Goal: Information Seeking & Learning: Find specific fact

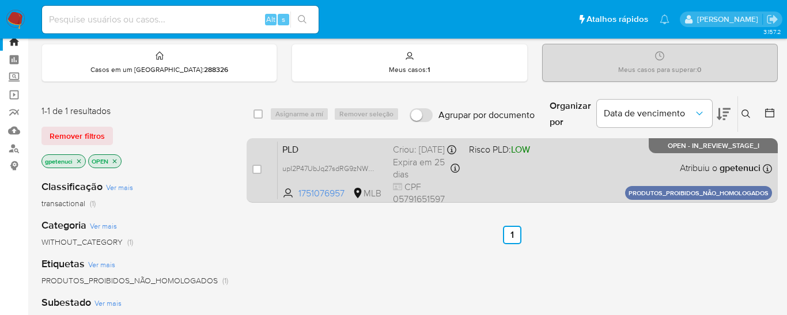
scroll to position [39, 0]
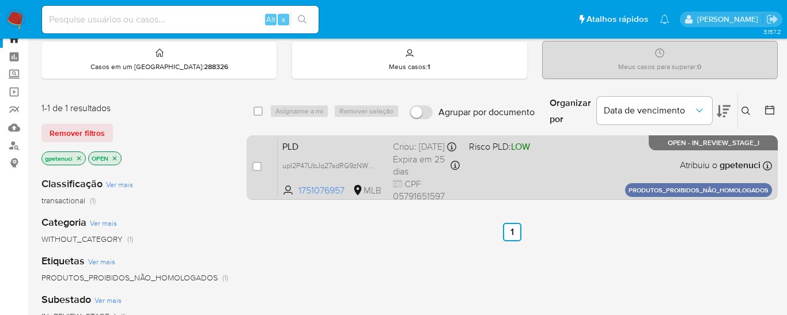
click at [424, 172] on span "Expira em 25 dias" at bounding box center [420, 165] width 55 height 25
click at [349, 168] on div "PLD upI2P47UbJq27sdRG9zNWEGC 1751076957 MLB Risco PLD: LOW Criou: 14/08/2025 Cr…" at bounding box center [525, 167] width 494 height 58
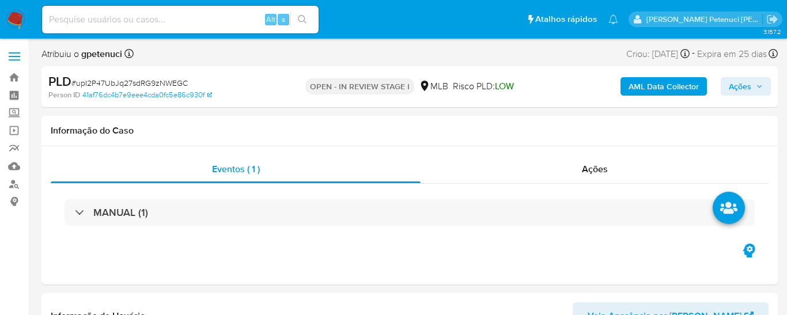
scroll to position [515, 0]
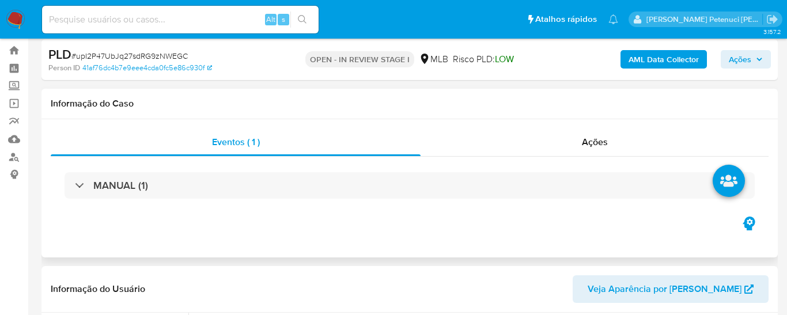
select select "10"
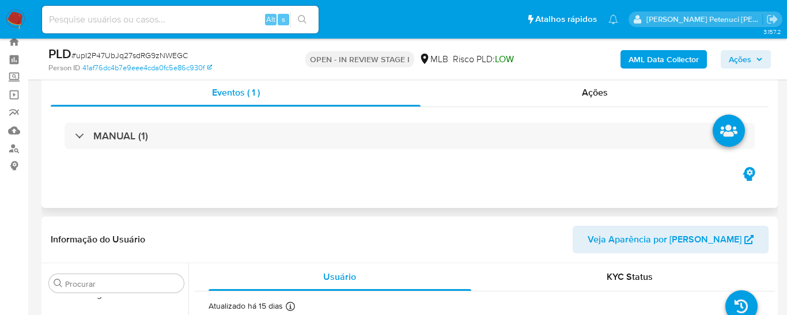
scroll to position [26, 0]
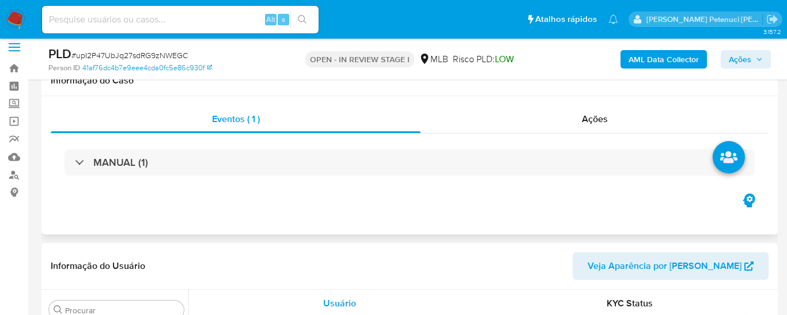
scroll to position [32, 0]
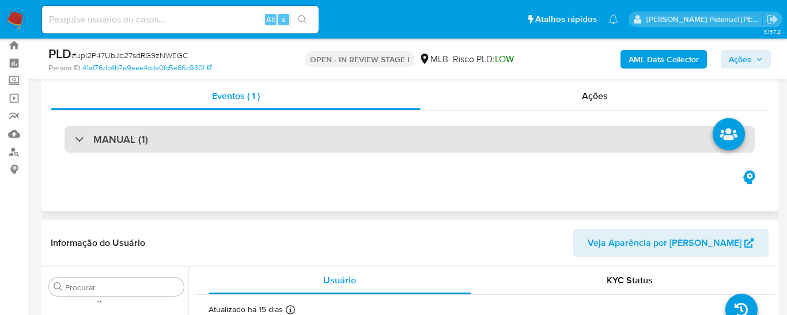
select select "10"
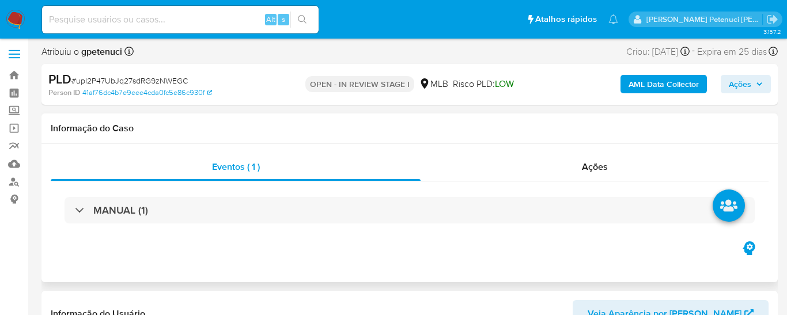
scroll to position [0, 0]
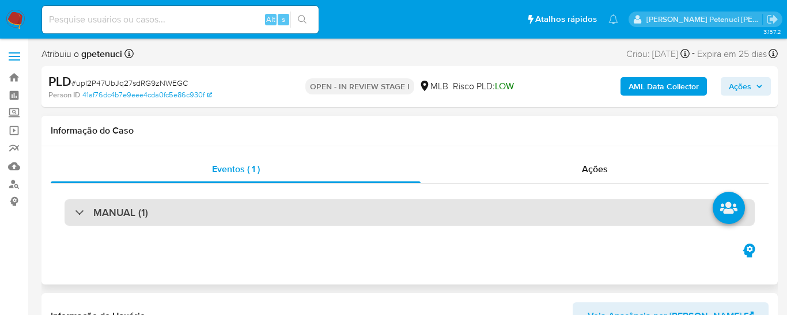
click at [158, 212] on div "MANUAL (1)" at bounding box center [410, 212] width 690 height 27
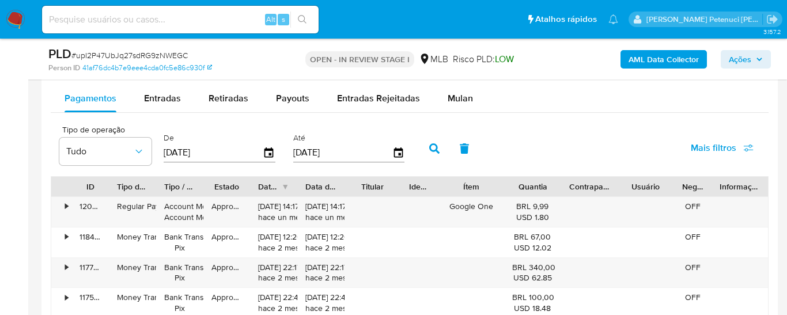
scroll to position [1360, 0]
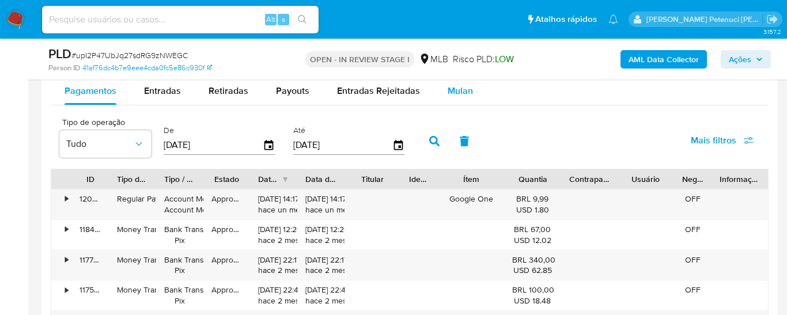
click at [465, 93] on span "Mulan" at bounding box center [460, 90] width 25 height 13
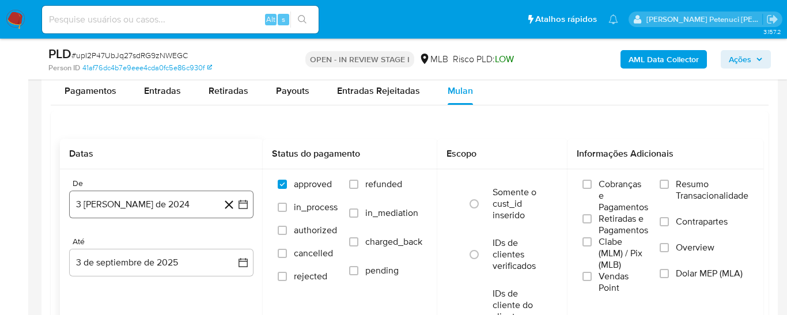
click at [243, 200] on icon "button" at bounding box center [243, 205] width 12 height 12
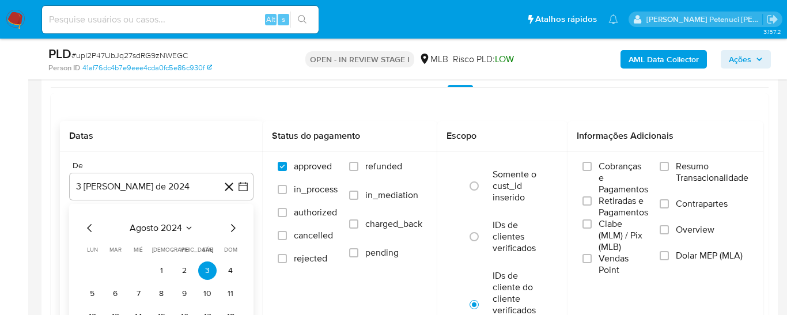
click at [165, 224] on span "agosto 2024" at bounding box center [156, 228] width 52 height 12
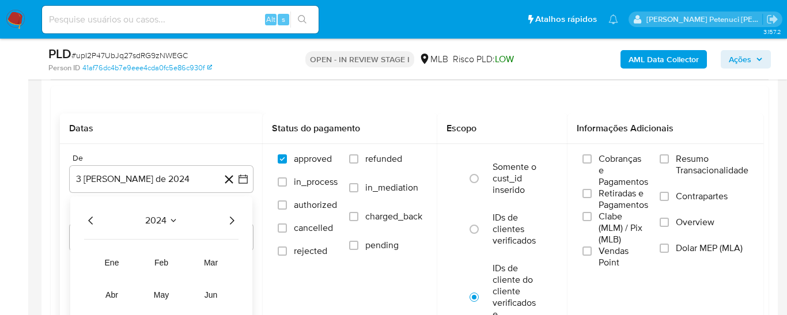
scroll to position [1413, 0]
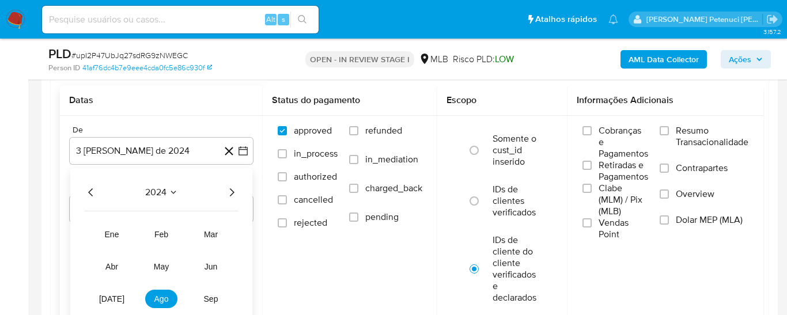
click at [233, 190] on icon "Año siguiente" at bounding box center [232, 192] width 5 height 8
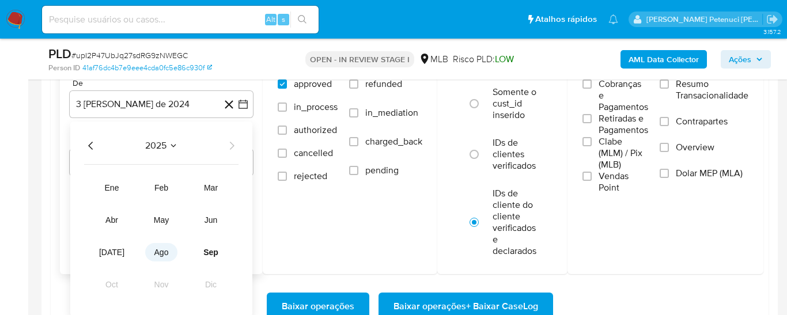
scroll to position [1468, 0]
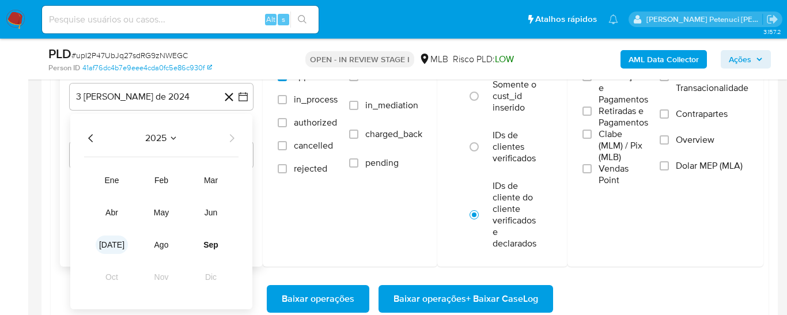
click at [114, 244] on span "jul" at bounding box center [111, 244] width 25 height 9
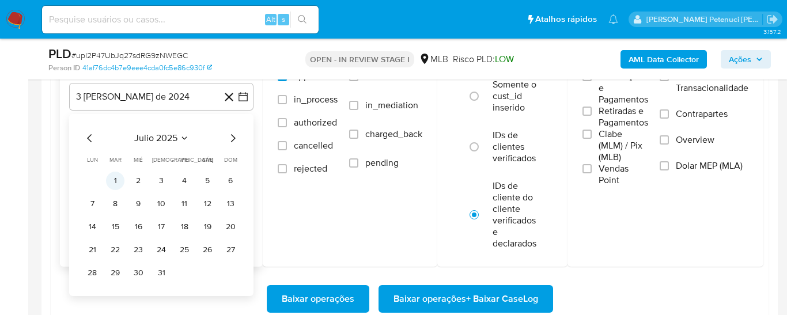
click at [116, 176] on button "1" at bounding box center [115, 181] width 18 height 18
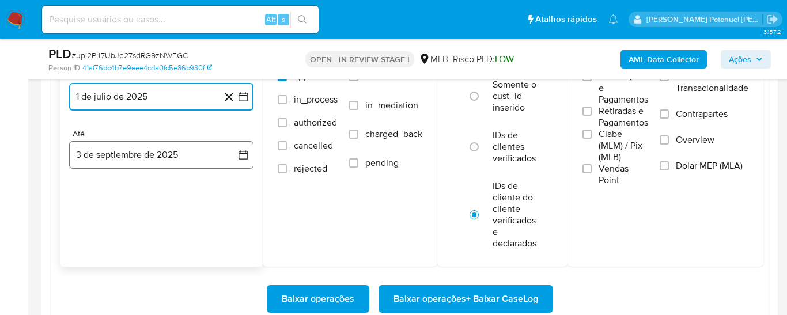
click at [242, 154] on icon "button" at bounding box center [243, 155] width 12 height 12
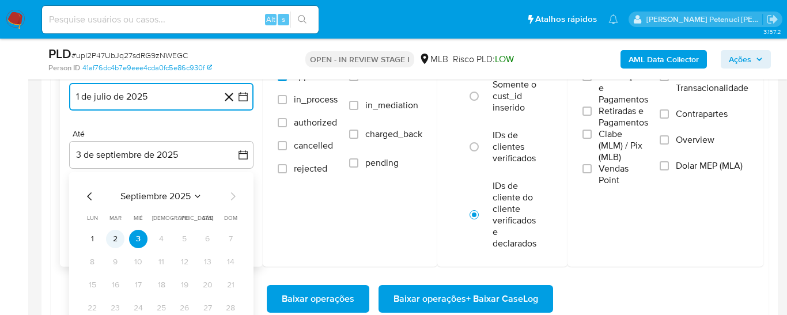
click at [115, 236] on button "2" at bounding box center [115, 239] width 18 height 18
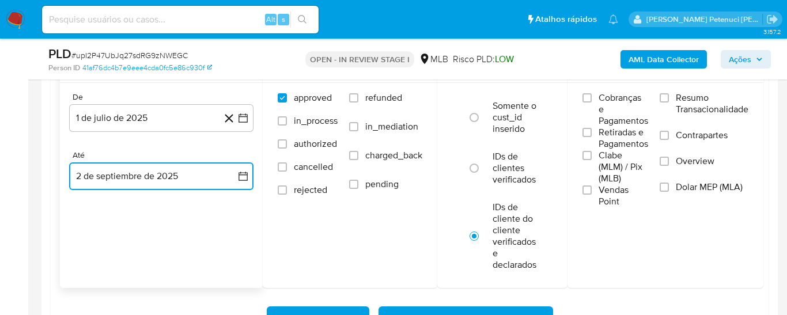
scroll to position [1439, 0]
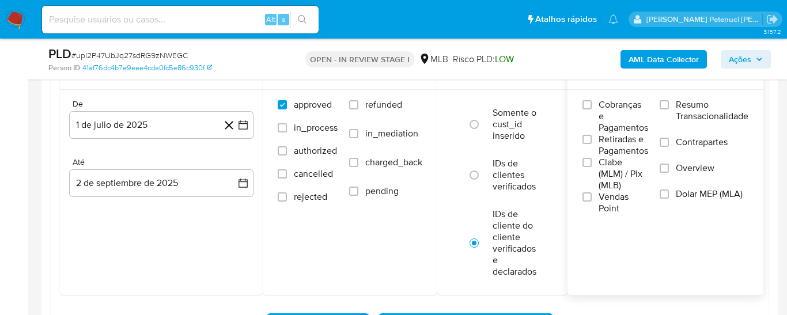
click at [678, 99] on label "Resumo Transacionalidade" at bounding box center [704, 117] width 89 height 37
click at [669, 100] on input "Resumo Transacionalidade" at bounding box center [664, 104] width 9 height 9
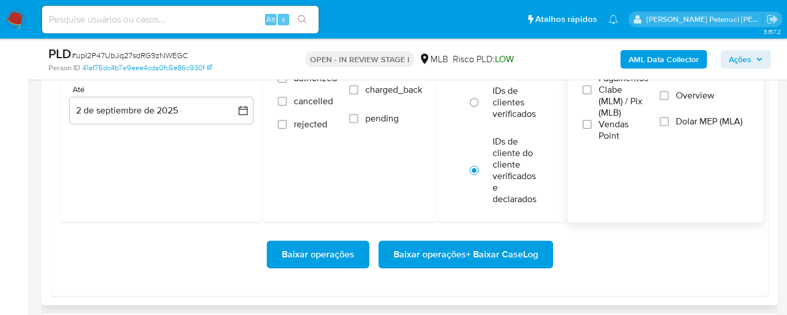
scroll to position [1513, 0]
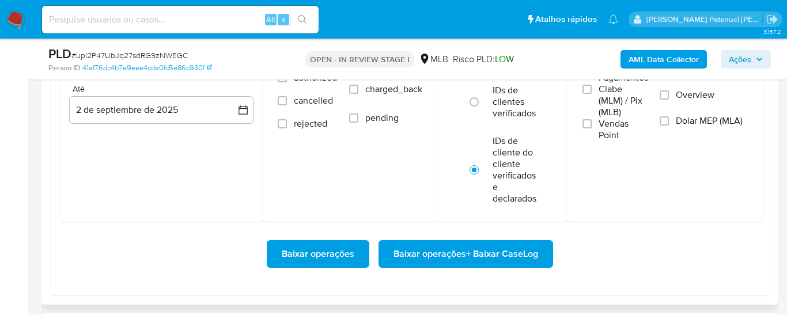
click at [516, 258] on span "Baixar operações + Baixar CaseLog" at bounding box center [466, 253] width 145 height 25
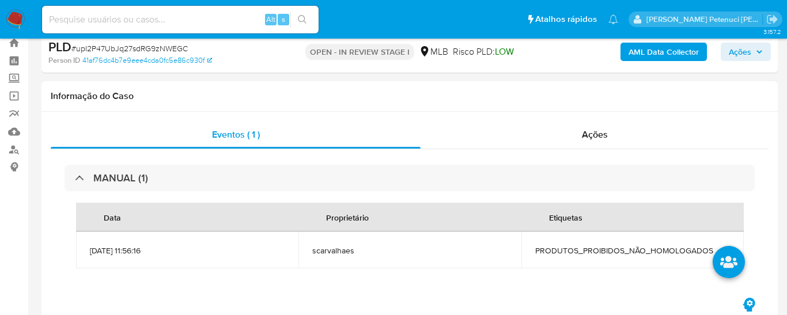
scroll to position [0, 0]
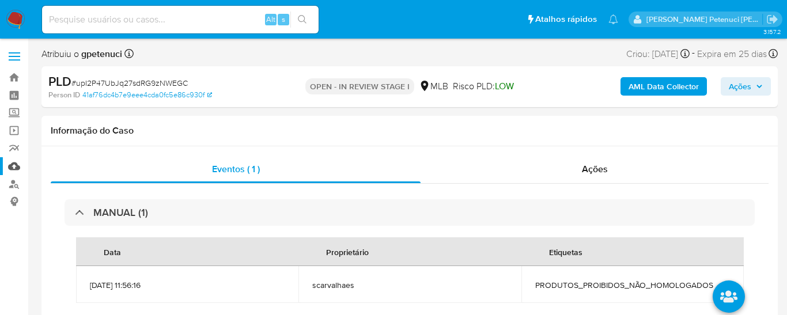
click at [20, 168] on link "Mulan" at bounding box center [68, 166] width 137 height 18
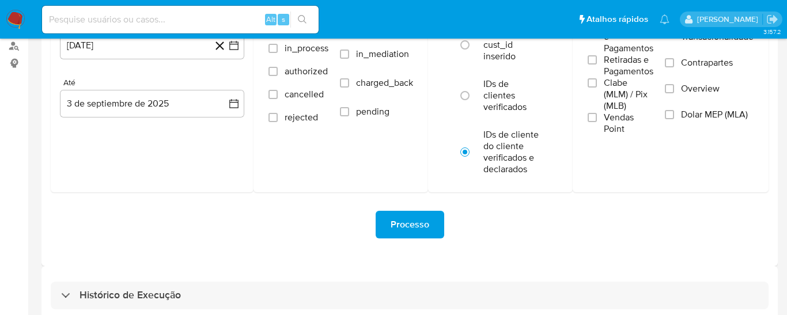
scroll to position [155, 0]
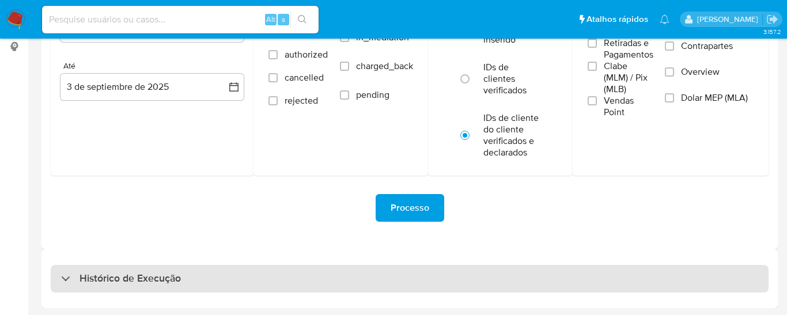
click at [133, 277] on h3 "Histórico de Execução" at bounding box center [130, 279] width 101 height 14
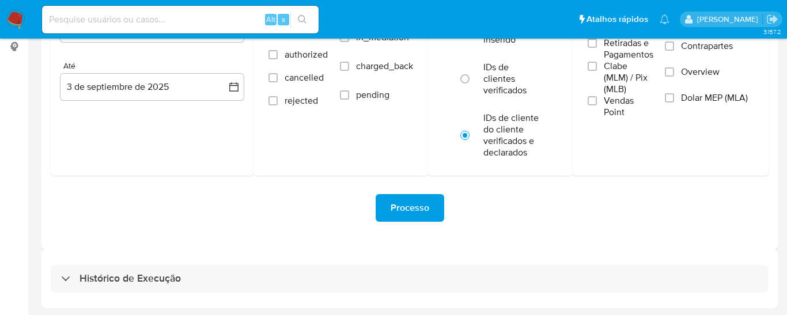
select select "10"
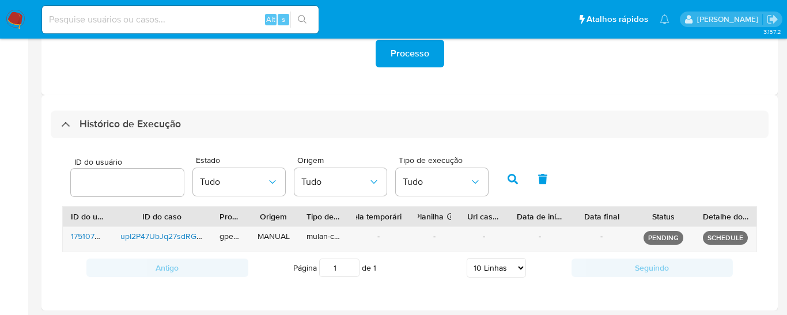
scroll to position [310, 0]
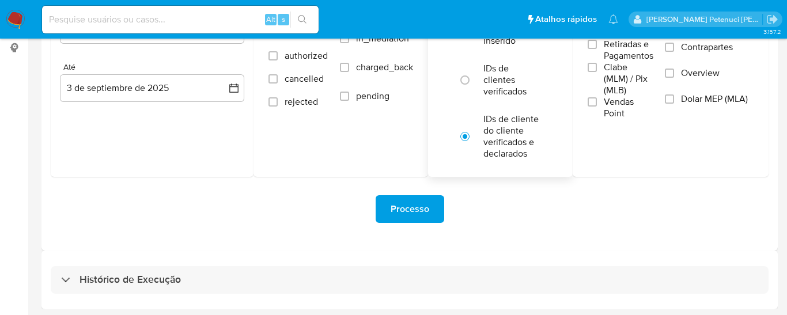
scroll to position [155, 0]
drag, startPoint x: 104, startPoint y: 285, endPoint x: 361, endPoint y: 184, distance: 275.9
click at [104, 284] on h3 "Histórico de Execução" at bounding box center [130, 279] width 101 height 14
select select "10"
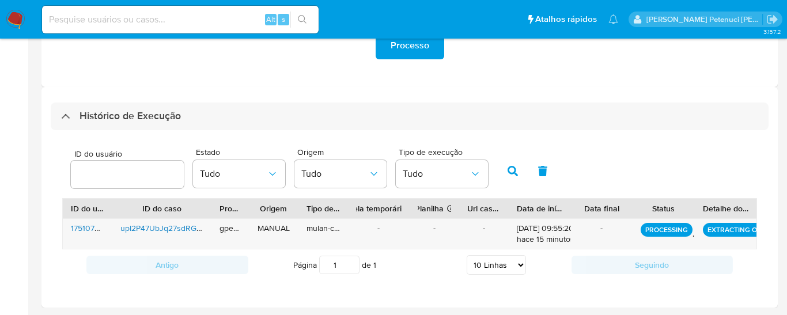
scroll to position [316, 0]
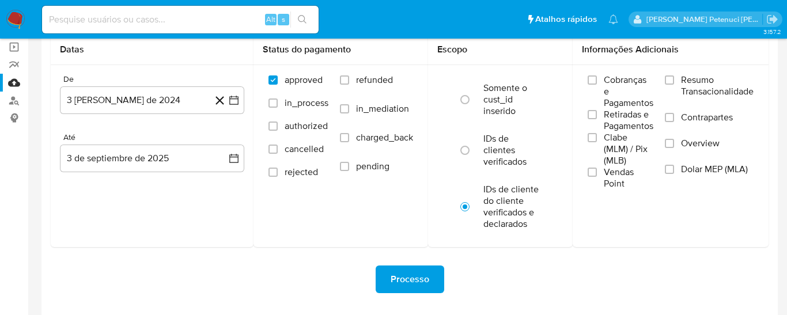
scroll to position [155, 0]
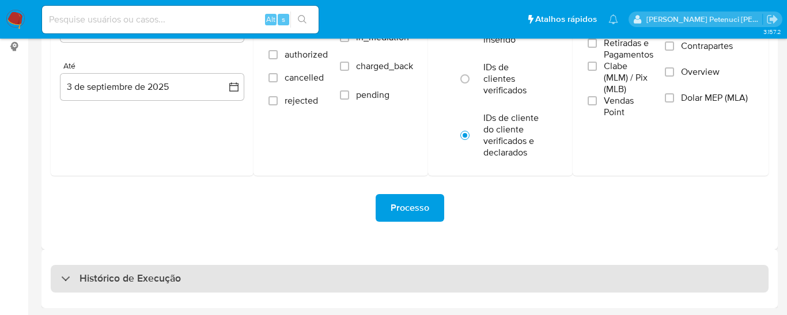
click at [182, 271] on div "Histórico de Execução" at bounding box center [410, 279] width 718 height 28
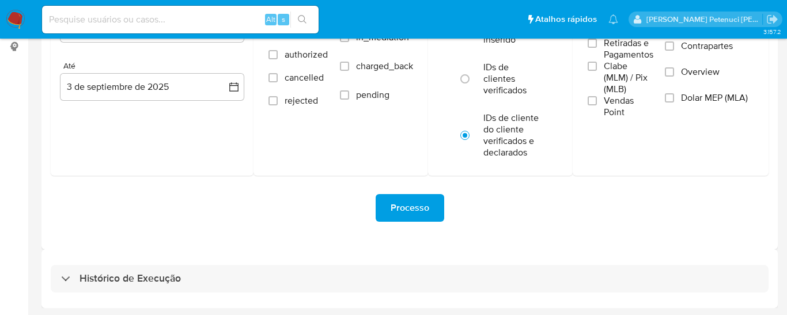
select select "10"
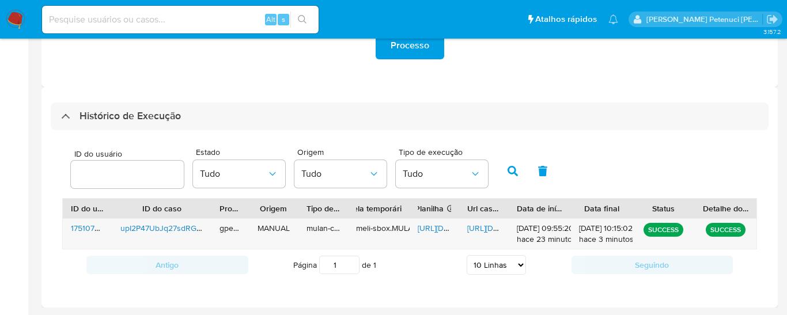
scroll to position [316, 0]
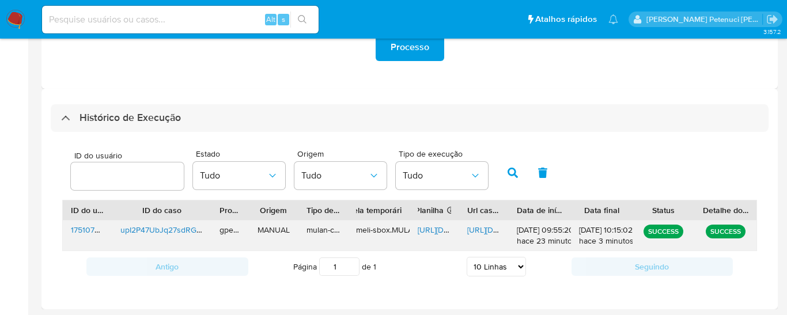
click at [439, 232] on span "https://docs.google.com/spreadsheets/d/1at9nRd3qZHo9fxmli2RvK2ih2Fmy41BUA0Np-RZ…" at bounding box center [458, 230] width 80 height 12
click at [480, 230] on span "https://docs.google.com/document/d/10csZ_I27I1_Xusyvh93jKBEcaa4ImGScWxfHRkm1nmU…" at bounding box center [507, 230] width 80 height 12
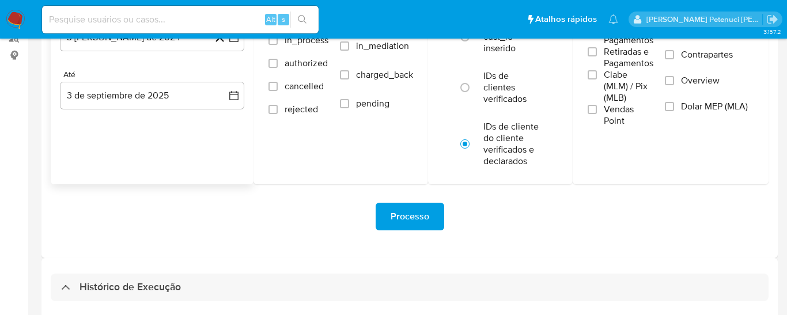
scroll to position [0, 0]
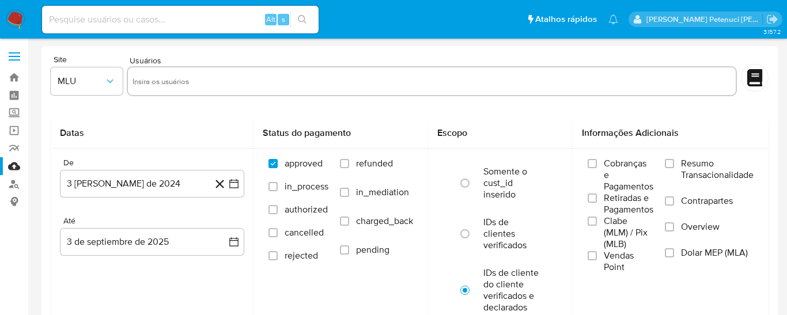
click at [7, 57] on label at bounding box center [14, 56] width 29 height 24
click at [0, 0] on input "checkbox" at bounding box center [0, 0] width 0 height 0
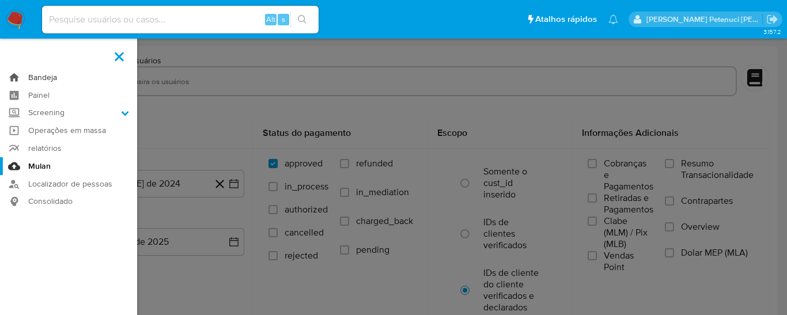
click at [37, 78] on link "Bandeja" at bounding box center [68, 78] width 137 height 18
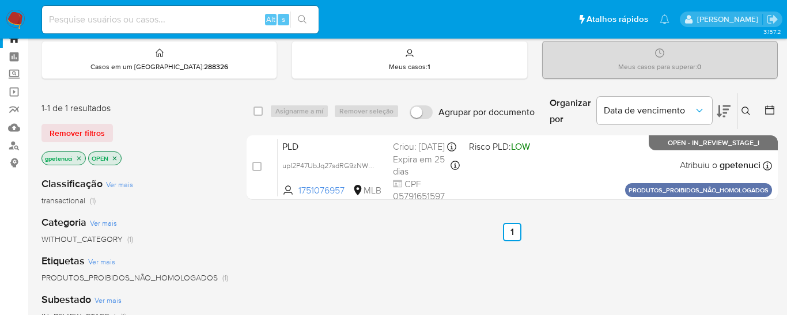
scroll to position [39, 0]
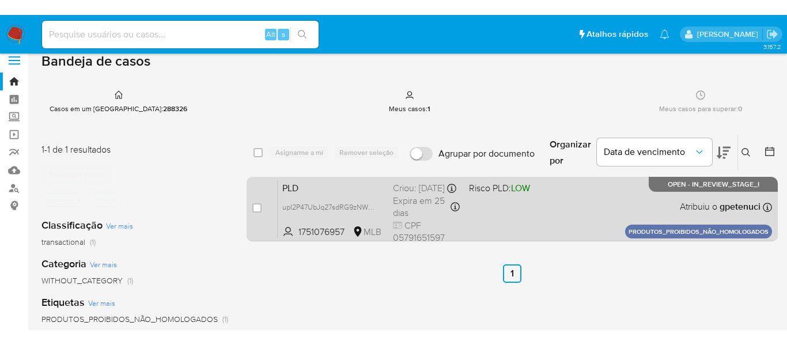
scroll to position [12, 0]
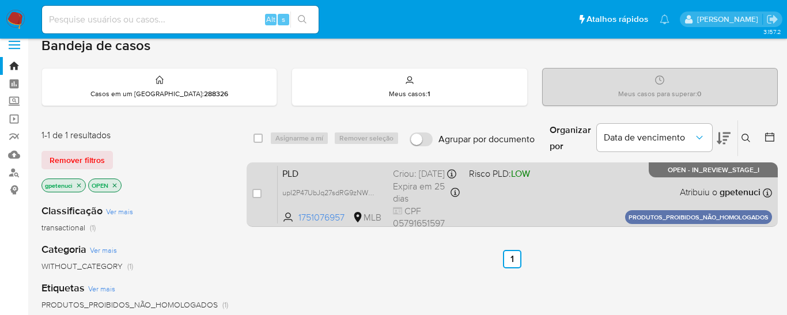
click at [490, 180] on span "Risco PLD: LOW" at bounding box center [499, 173] width 61 height 13
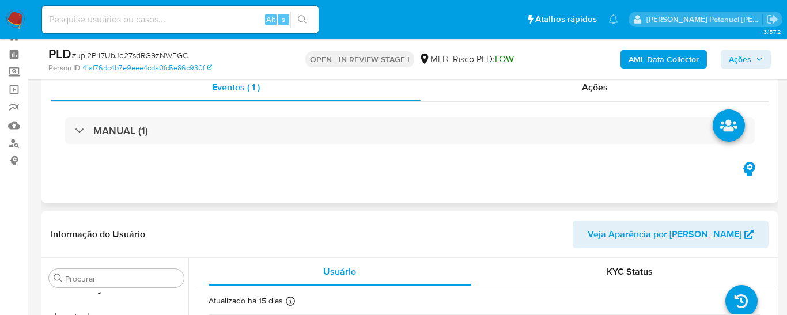
scroll to position [42, 0]
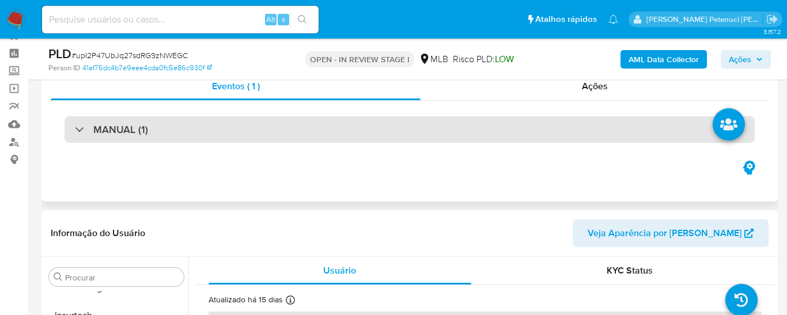
select select "10"
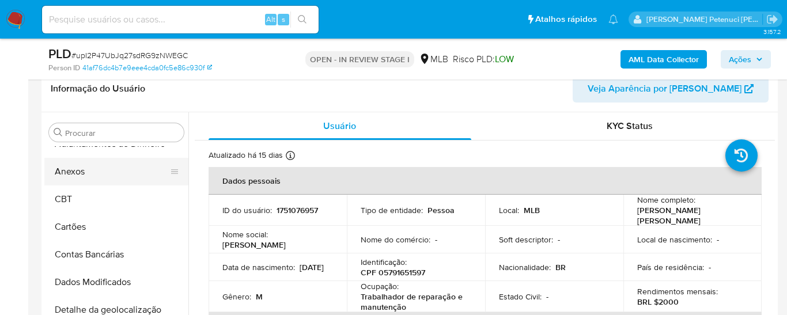
scroll to position [22, 0]
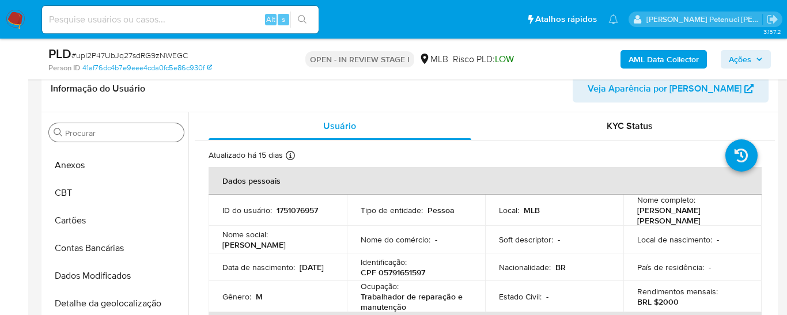
click at [110, 138] on div "Procurar" at bounding box center [116, 132] width 135 height 18
click at [110, 134] on input "Procurar" at bounding box center [122, 133] width 114 height 10
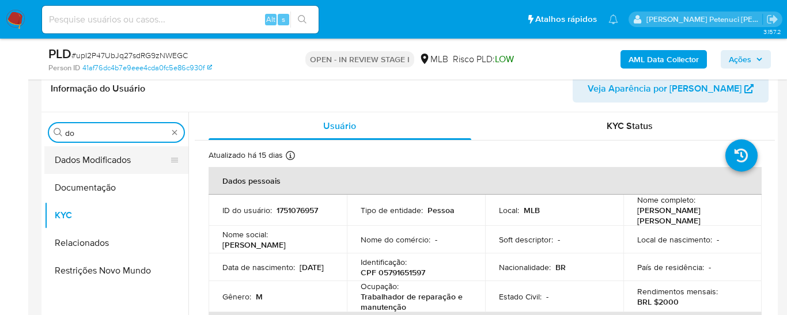
scroll to position [0, 0]
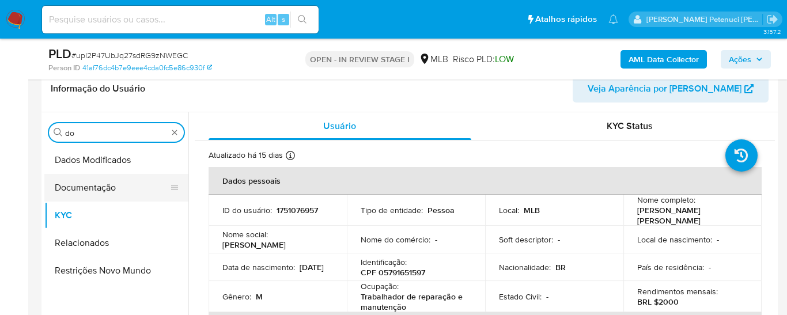
type input "do"
click at [114, 186] on button "Documentação" at bounding box center [111, 188] width 135 height 28
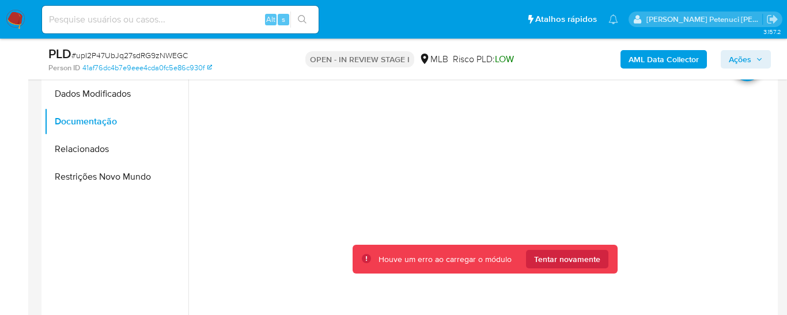
scroll to position [254, 0]
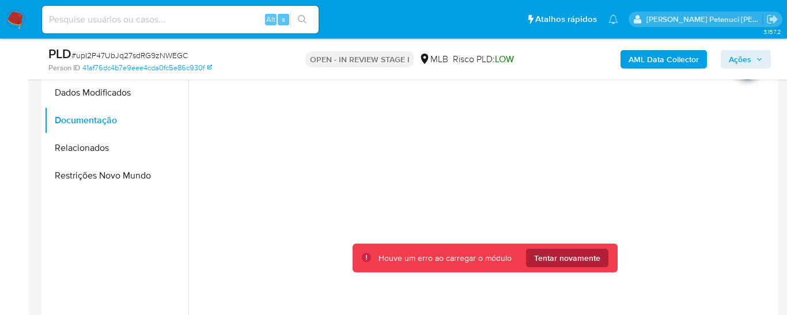
click at [552, 260] on span "Tentar novamente" at bounding box center [567, 258] width 66 height 18
click at [616, 135] on div at bounding box center [485, 243] width 580 height 369
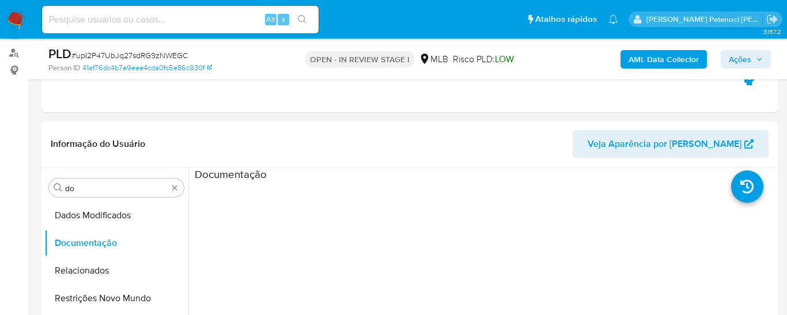
scroll to position [131, 0]
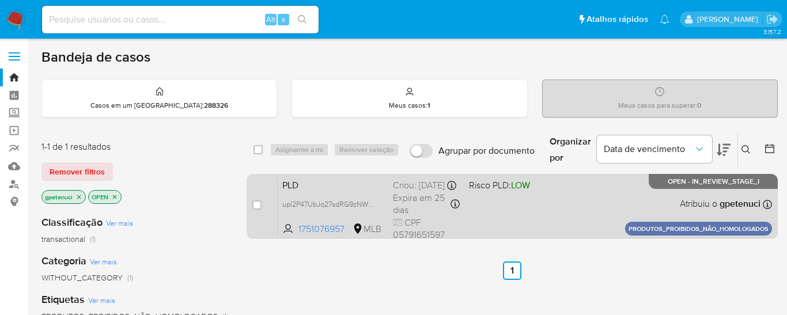
click at [434, 192] on div "Criou: [DATE] Criou: [DATE] 11:56:16" at bounding box center [426, 185] width 67 height 13
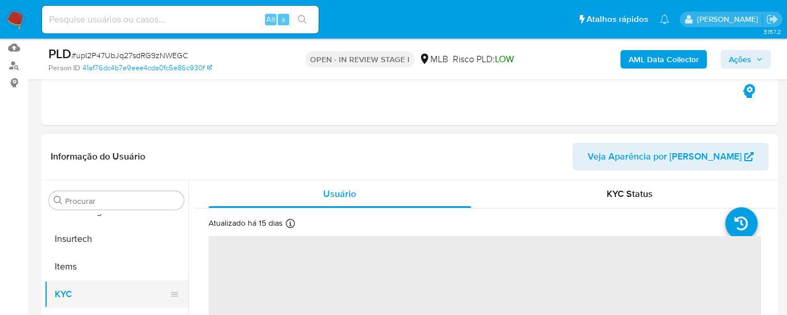
scroll to position [201, 0]
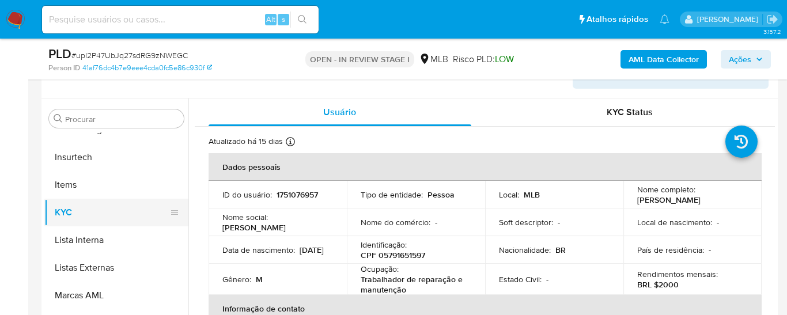
select select "10"
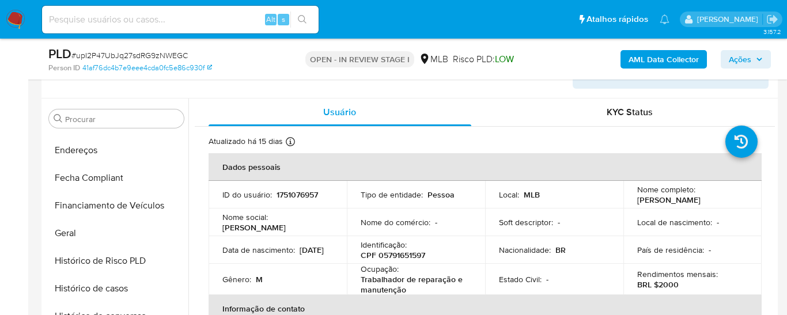
scroll to position [295, 0]
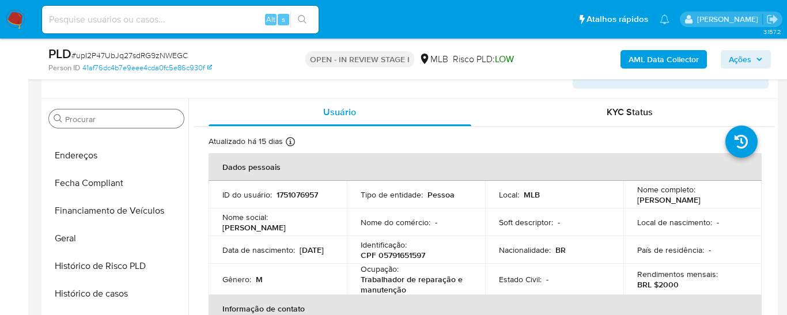
click at [109, 116] on input "Procurar" at bounding box center [122, 119] width 114 height 10
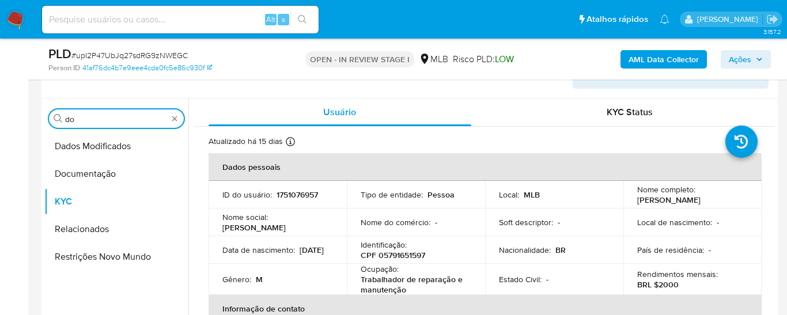
scroll to position [0, 0]
type input "do"
click at [104, 169] on button "Documentação" at bounding box center [111, 174] width 135 height 28
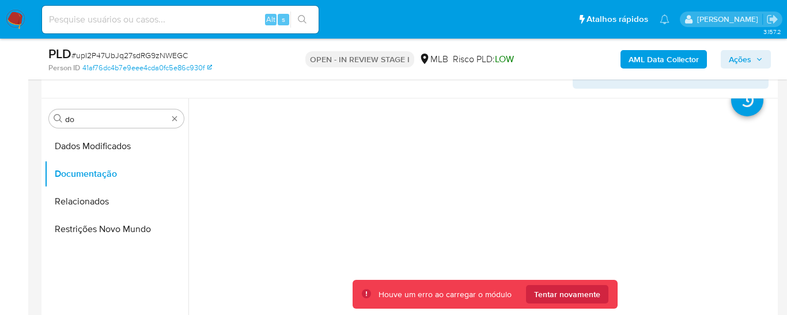
scroll to position [7, 0]
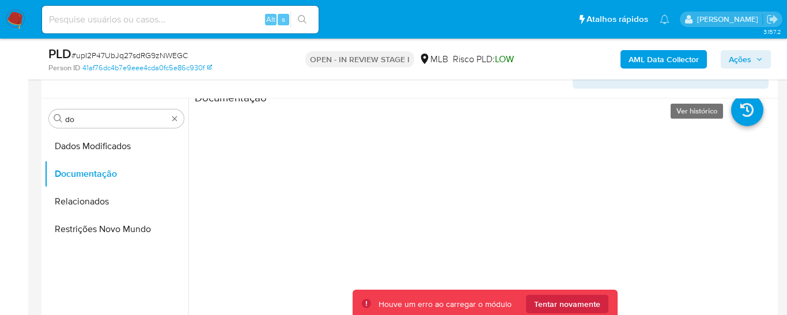
click at [745, 120] on icon at bounding box center [747, 110] width 32 height 32
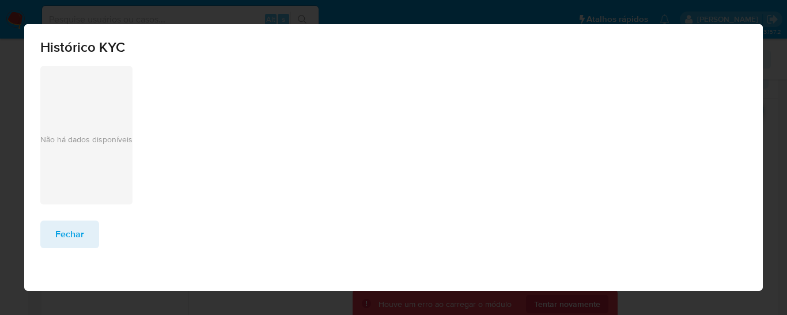
click at [721, 9] on div "Histórico KYC Não há dados disponíveis Fechar" at bounding box center [393, 157] width 787 height 315
click at [94, 232] on button "Fechar" at bounding box center [69, 235] width 59 height 28
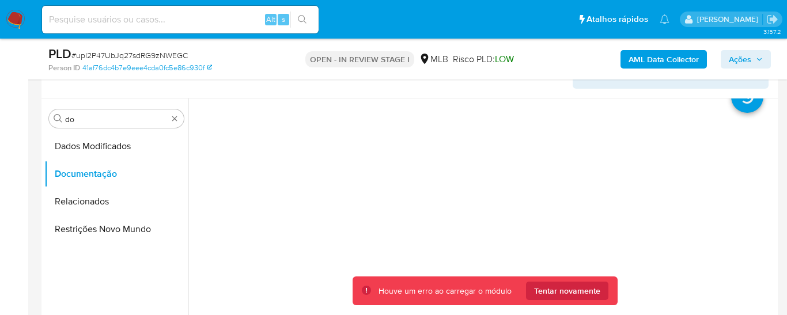
scroll to position [25, 0]
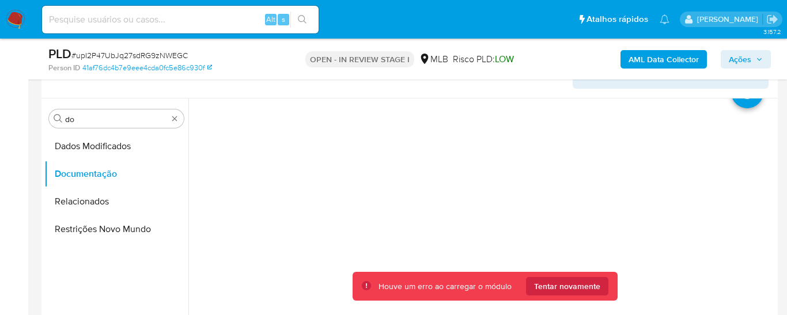
click at [165, 55] on span "# upI2P47UbJq27sdRG9zNWEGC" at bounding box center [129, 56] width 116 height 12
copy span "upI2P47UbJq27sdRG9zNWEGC"
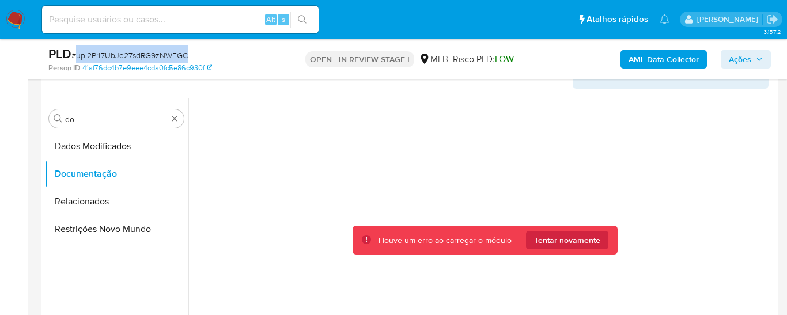
scroll to position [76, 0]
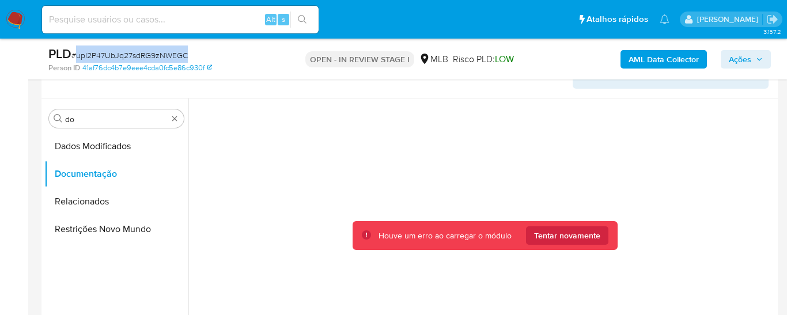
click at [226, 48] on div "PLD # upI2P47UbJq27sdRG9zNWEGC" at bounding box center [166, 54] width 237 height 17
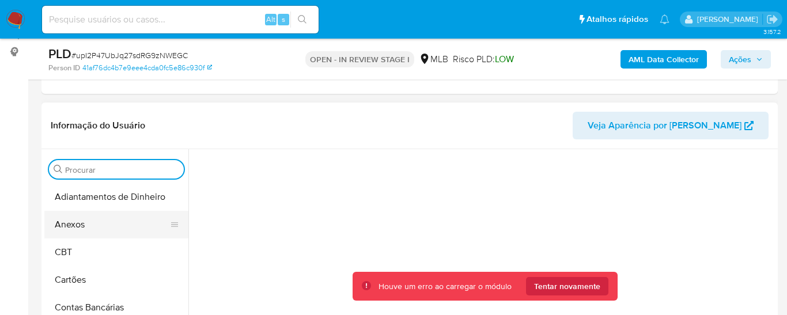
scroll to position [149, 0]
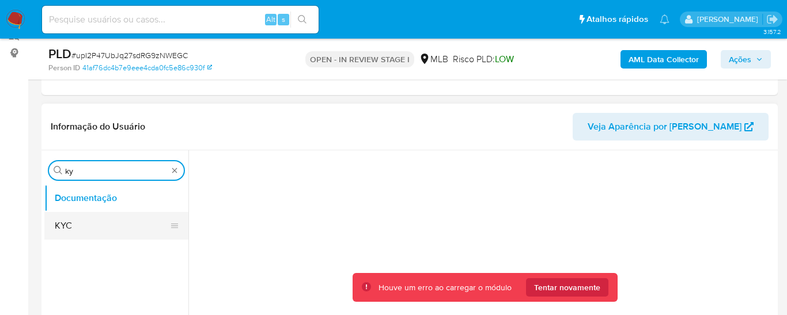
type input "ky"
click at [99, 233] on button "KYC" at bounding box center [111, 226] width 135 height 28
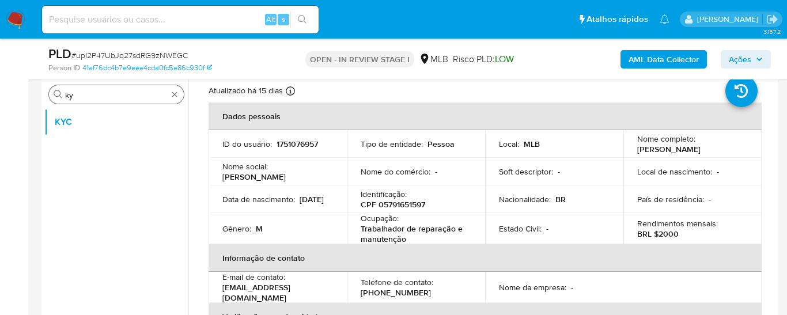
scroll to position [36, 0]
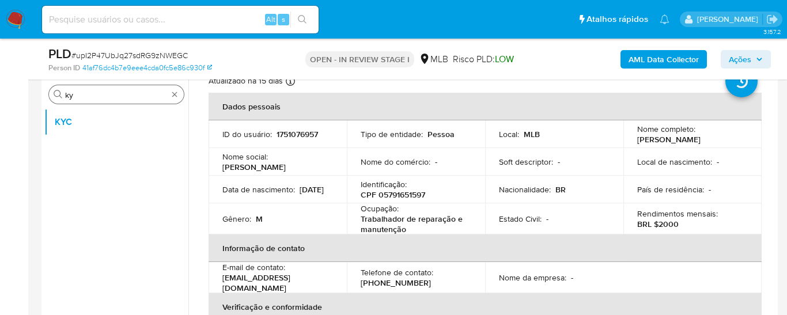
click at [406, 192] on p "CPF 05791651597" at bounding box center [393, 195] width 65 height 10
copy p "05791651597"
click at [377, 85] on div "Atualizado há 15 dias Criado: [DATE] 19:51:36 Atualizado: [DATE] 03:12:59" at bounding box center [471, 82] width 524 height 15
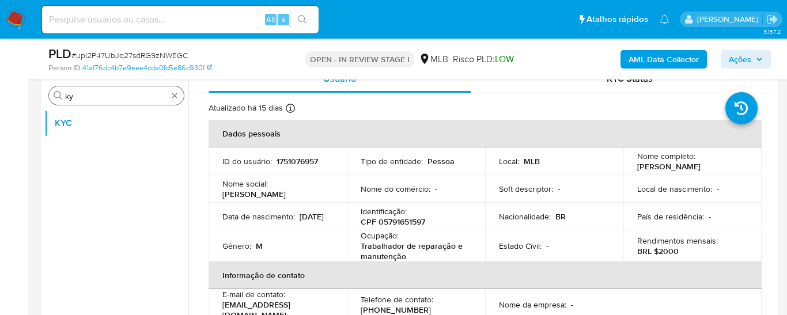
scroll to position [9, 0]
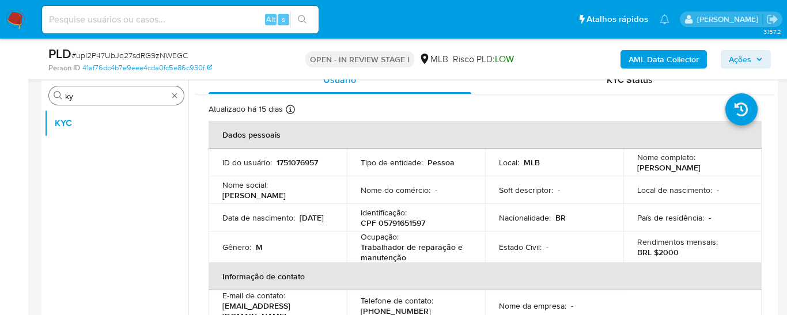
click at [430, 244] on p "Trabalhador de reparação e manutenção" at bounding box center [414, 252] width 106 height 21
click at [438, 250] on p "Trabalhador de reparação e manutenção" at bounding box center [414, 252] width 106 height 21
drag, startPoint x: 360, startPoint y: 248, endPoint x: 410, endPoint y: 256, distance: 50.9
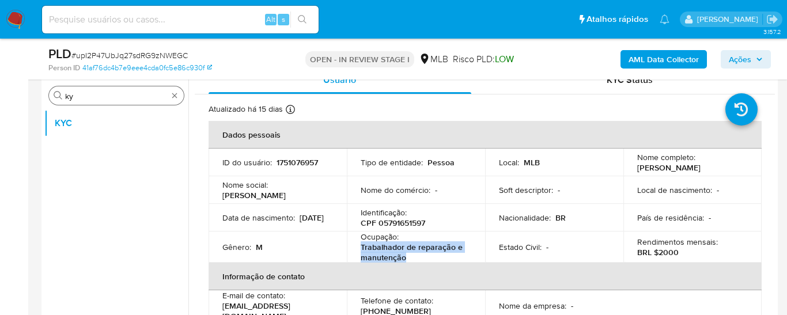
click at [410, 256] on p "Trabalhador de reparação e manutenção" at bounding box center [414, 252] width 106 height 21
copy p "Trabalhador de reparação e manutenção"
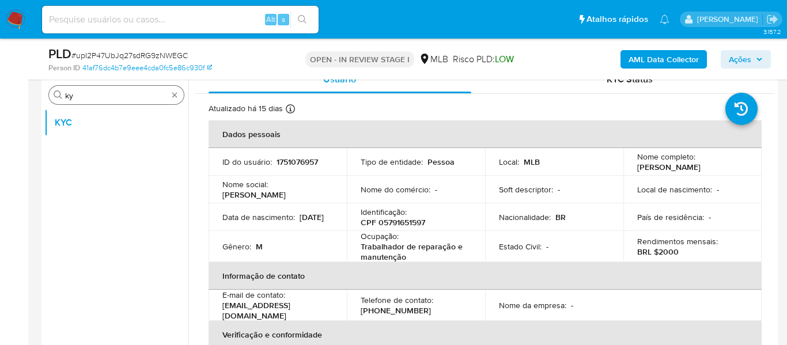
click at [163, 170] on ul "KYC" at bounding box center [116, 239] width 144 height 260
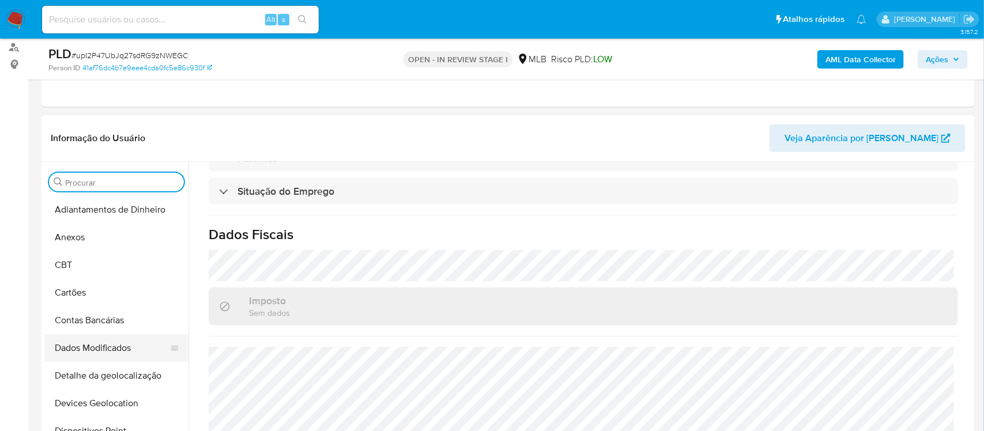
scroll to position [0, 0]
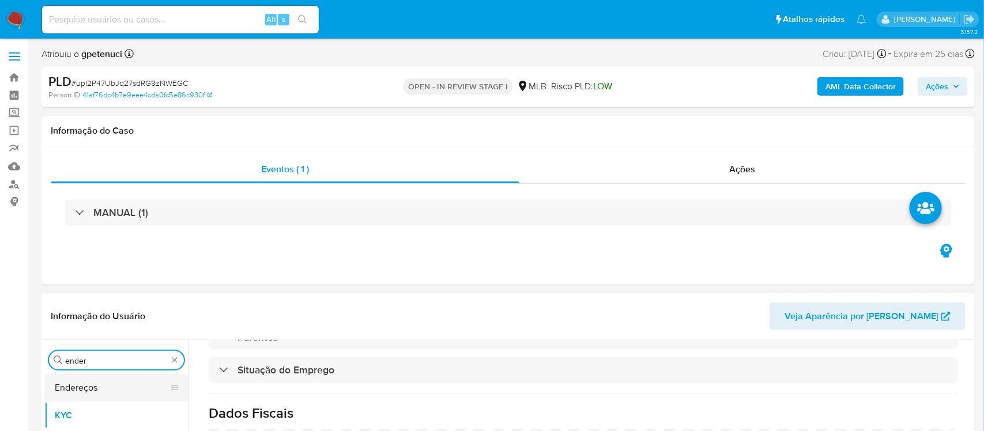
type input "ender"
click at [95, 315] on button "Endereços" at bounding box center [111, 388] width 135 height 28
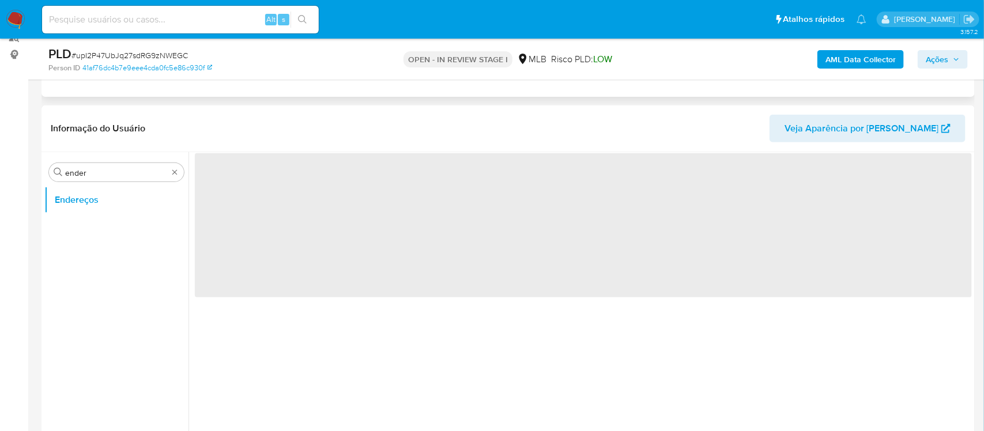
scroll to position [150, 0]
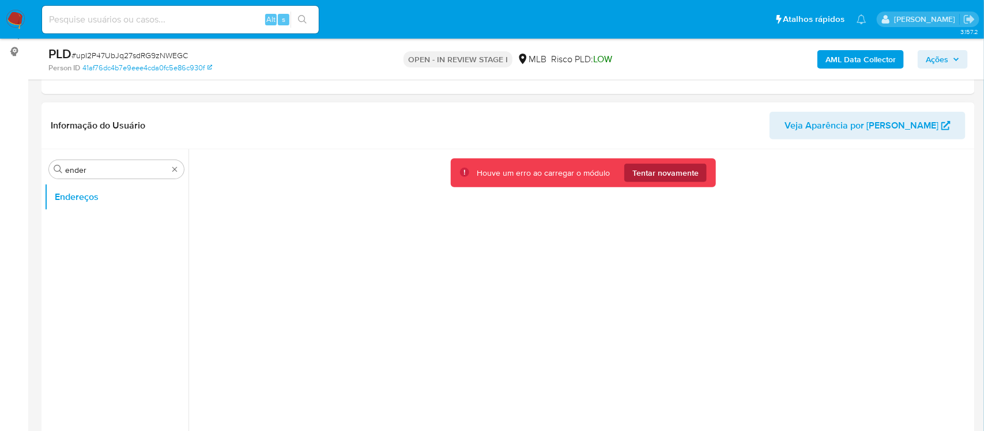
click at [651, 167] on span "Tentar novamente" at bounding box center [665, 173] width 66 height 18
click at [649, 168] on span "Tentar novamente" at bounding box center [665, 173] width 66 height 18
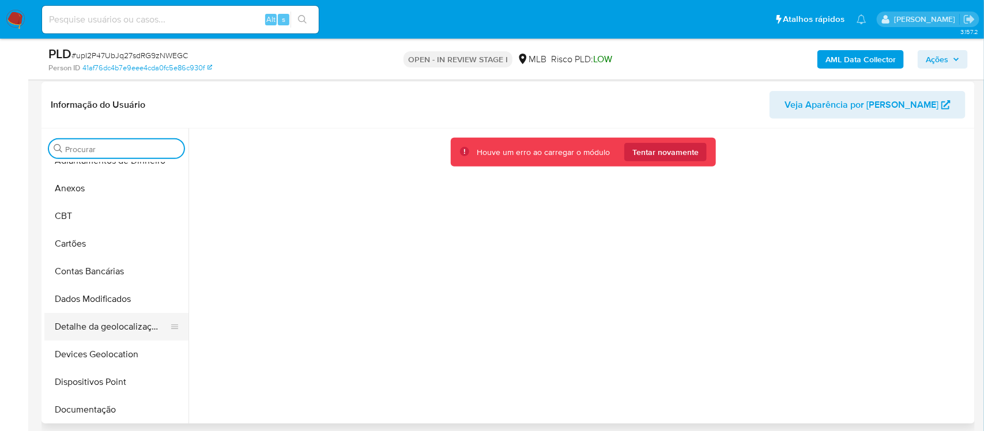
scroll to position [22, 0]
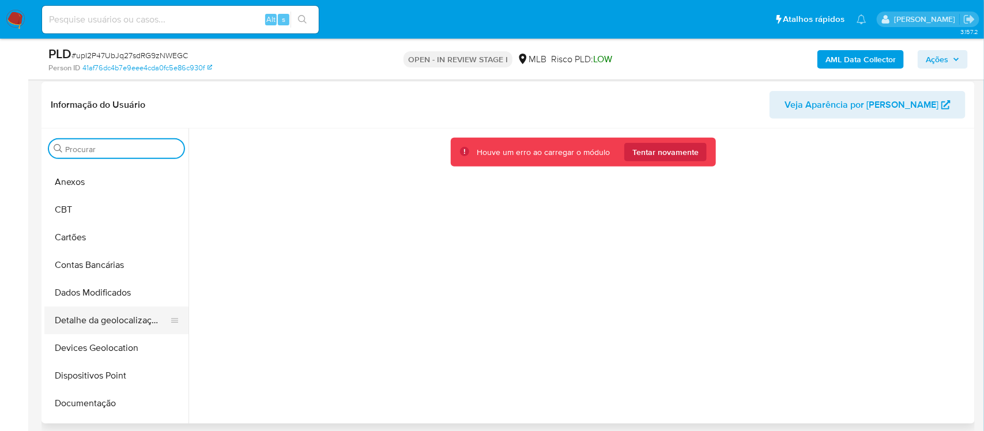
click at [146, 315] on button "Detalhe da geolocalização" at bounding box center [111, 321] width 135 height 28
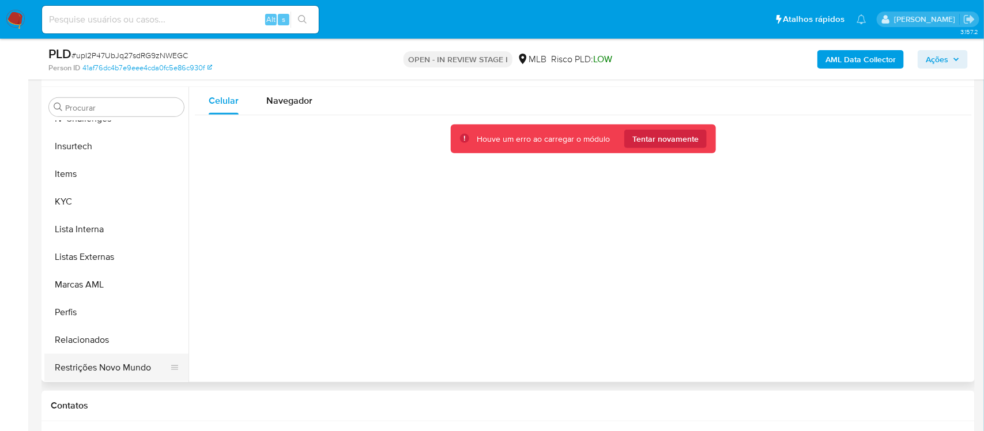
scroll to position [205, 0]
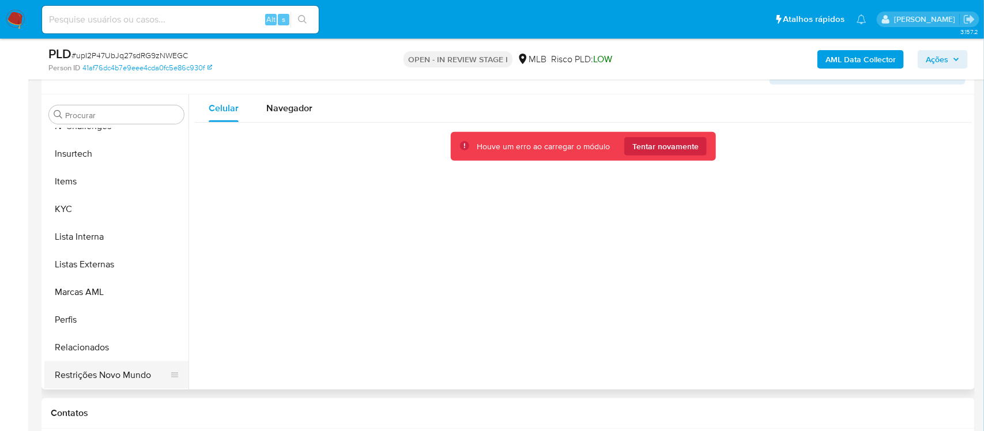
click at [125, 315] on button "Restrições Novo Mundo" at bounding box center [111, 375] width 135 height 28
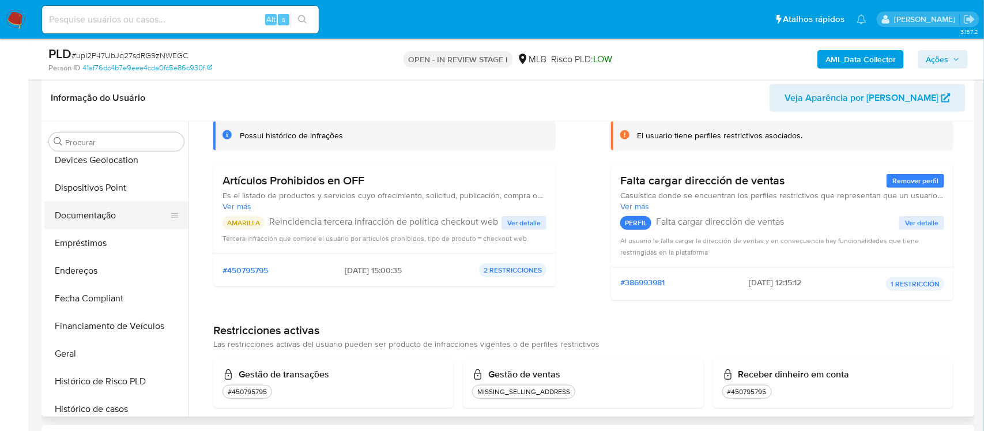
scroll to position [202, 0]
click at [124, 188] on button "Dispositivos Point" at bounding box center [111, 189] width 135 height 28
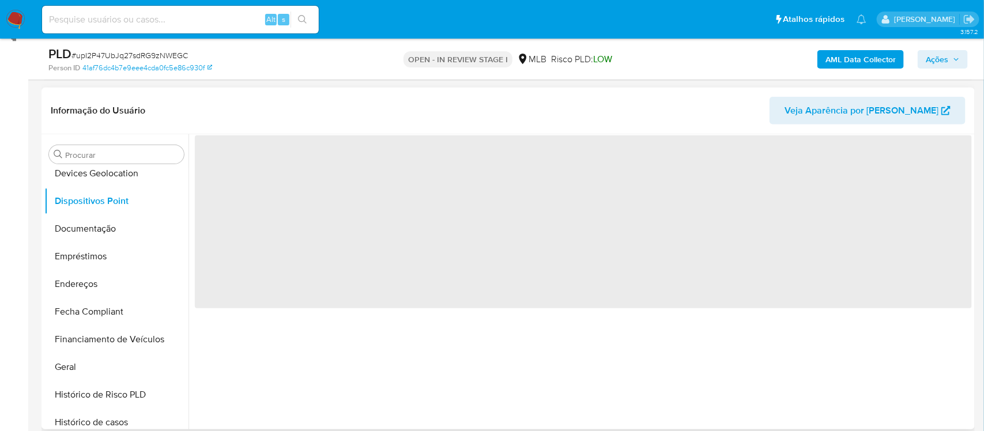
scroll to position [167, 0]
